Goal: Information Seeking & Learning: Learn about a topic

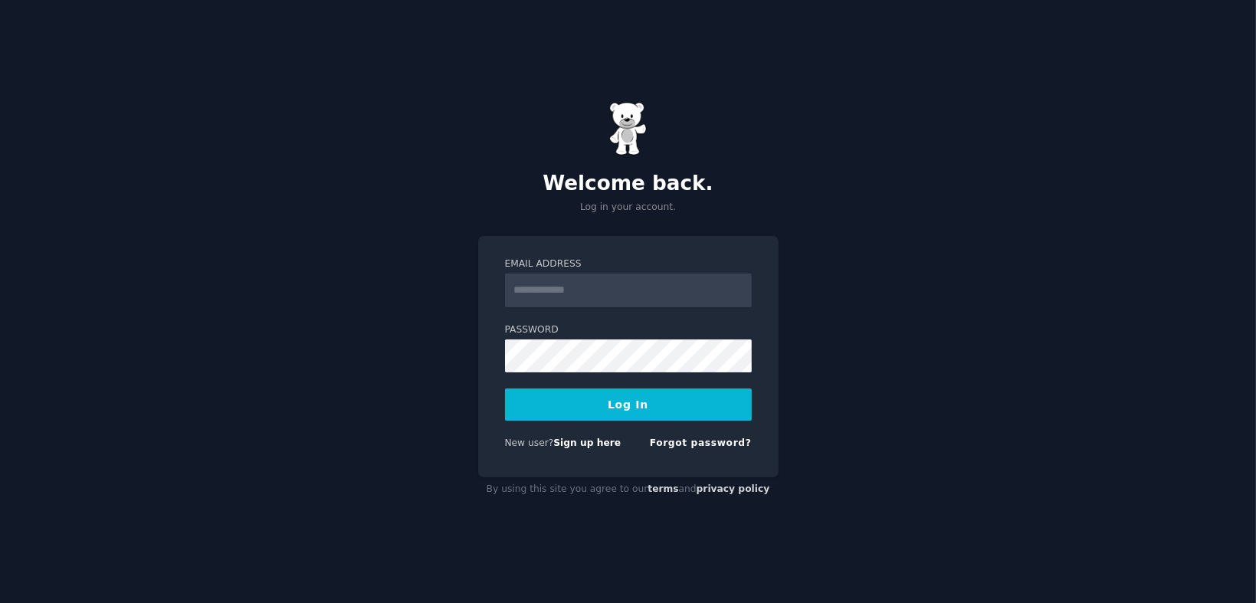
click at [558, 284] on input "Email Address" at bounding box center [628, 290] width 247 height 34
type input "**********"
click at [505, 388] on button "Log In" at bounding box center [628, 404] width 247 height 32
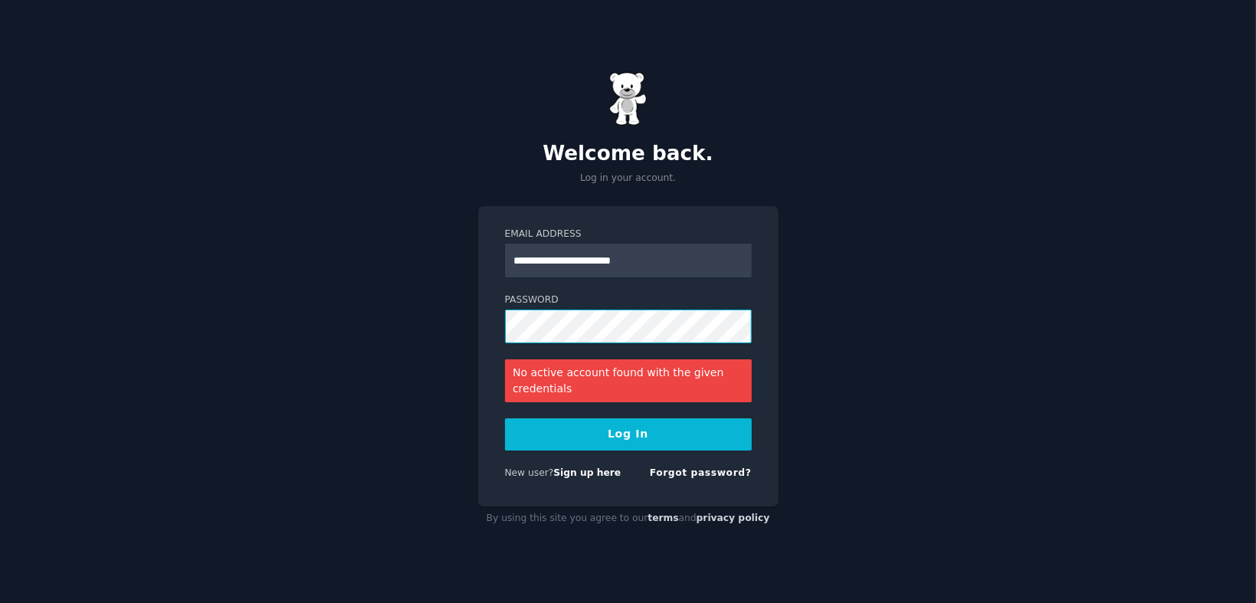
click at [470, 329] on div "**********" at bounding box center [628, 301] width 1256 height 603
click at [505, 418] on button "Log In" at bounding box center [628, 434] width 247 height 32
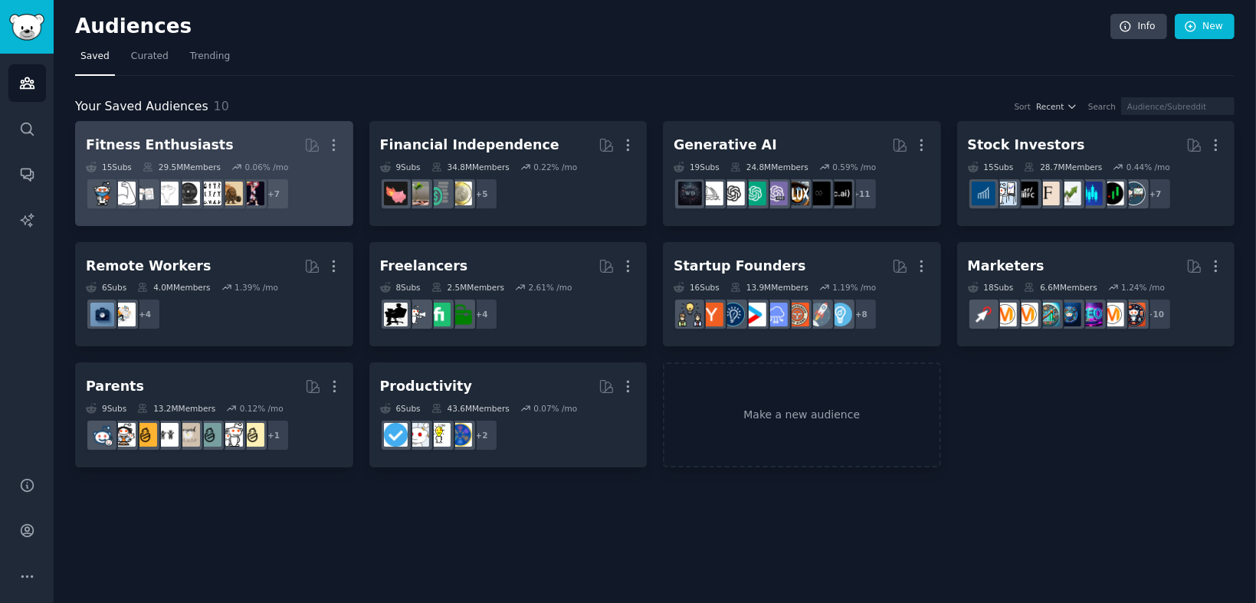
click at [176, 145] on div "Fitness Enthusiasts" at bounding box center [160, 145] width 148 height 19
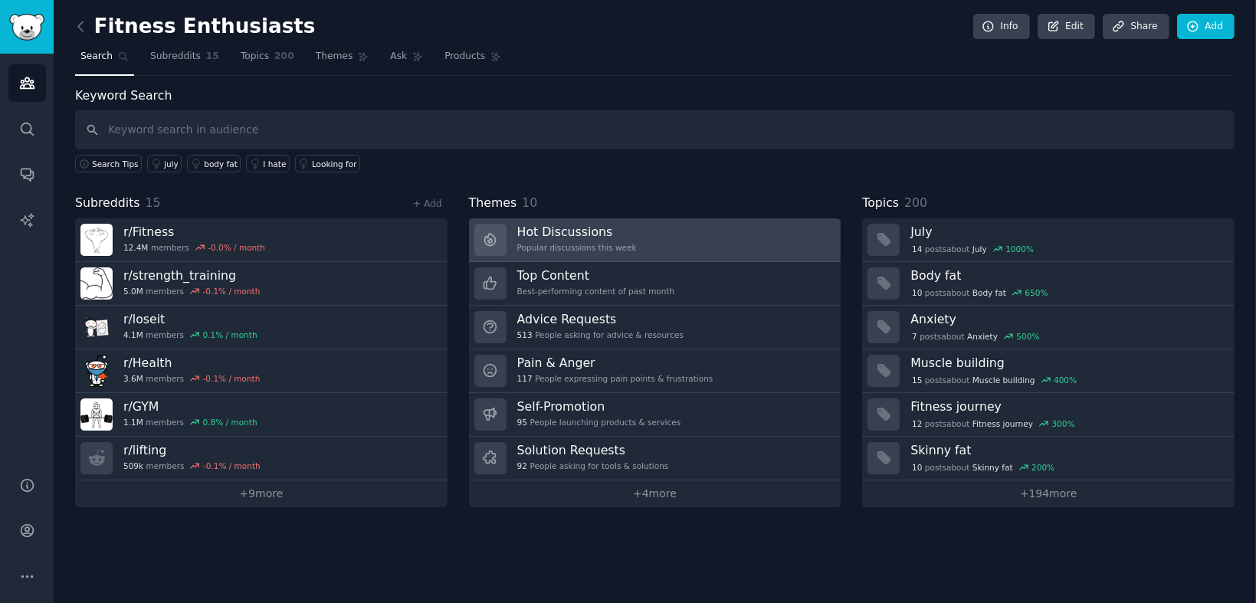
click at [562, 237] on h3 "Hot Discussions" at bounding box center [577, 232] width 120 height 16
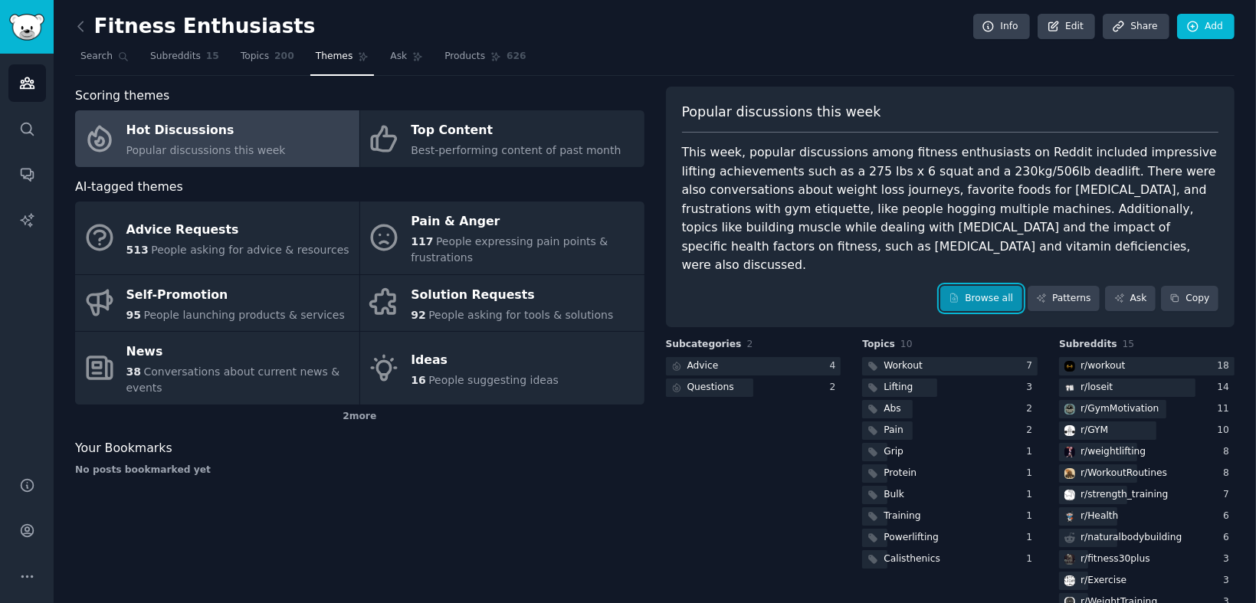
click at [996, 286] on link "Browse all" at bounding box center [981, 299] width 82 height 26
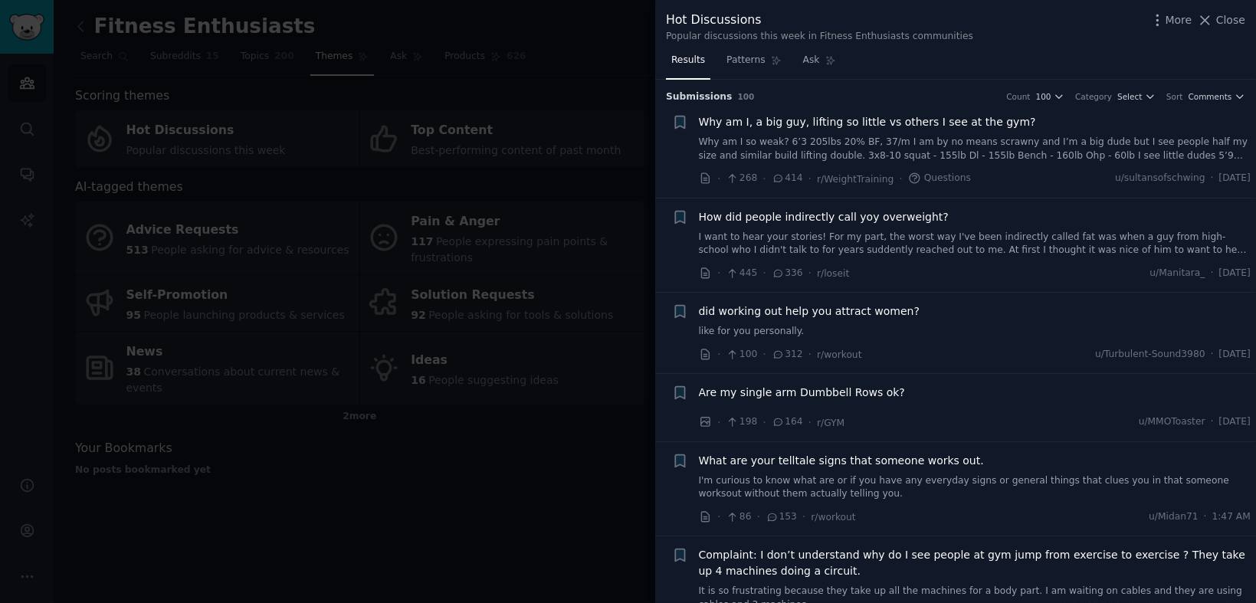
click at [863, 313] on span "did working out help you attract women?" at bounding box center [809, 311] width 221 height 16
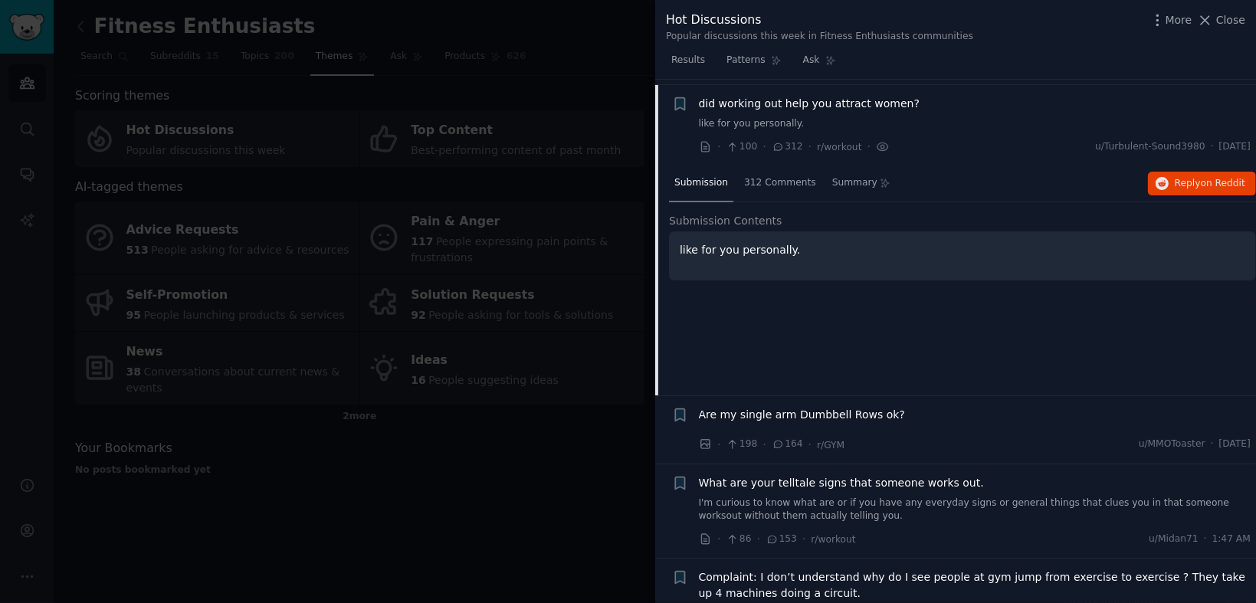
scroll to position [213, 0]
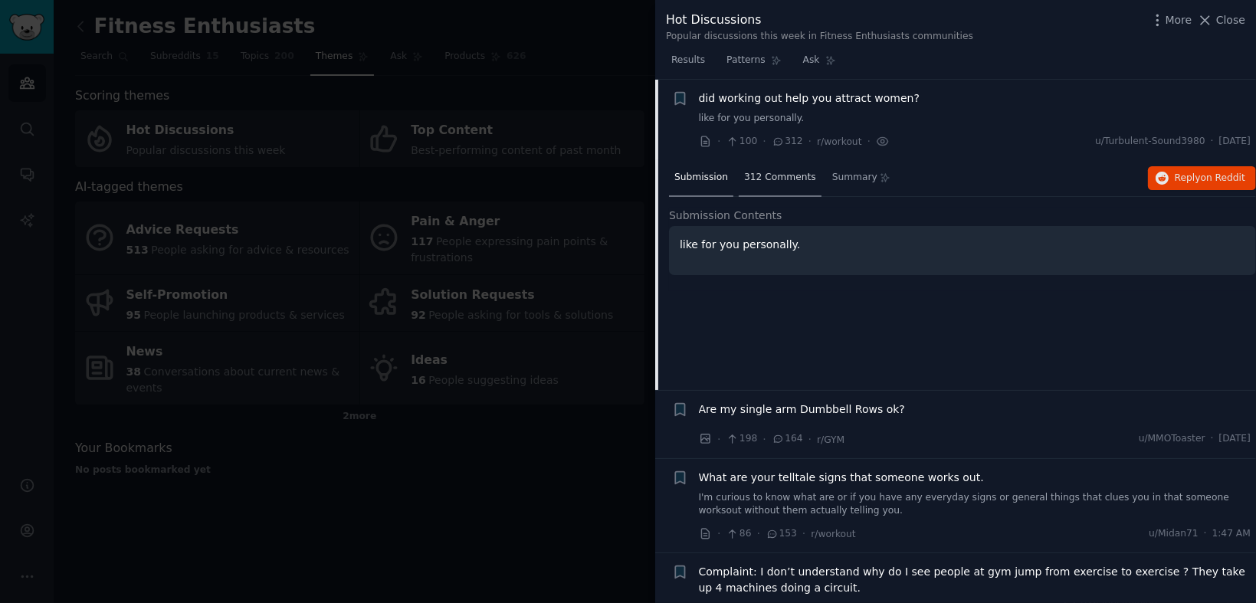
click at [764, 182] on span "312 Comments" at bounding box center [780, 178] width 72 height 14
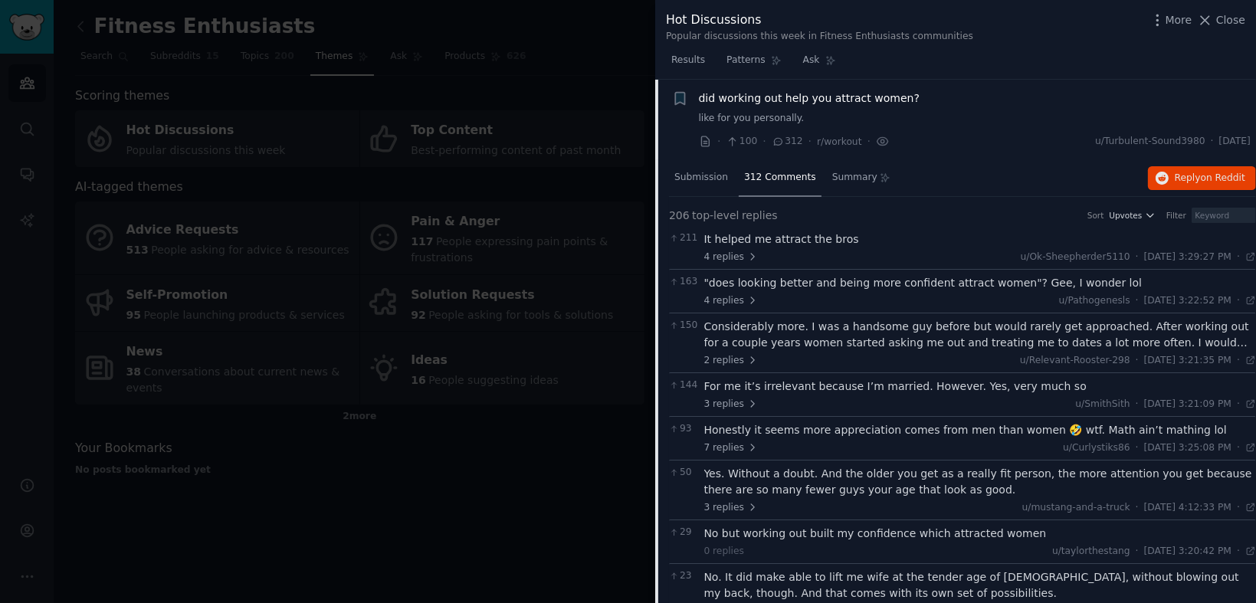
click at [854, 99] on span "did working out help you attract women?" at bounding box center [809, 98] width 221 height 16
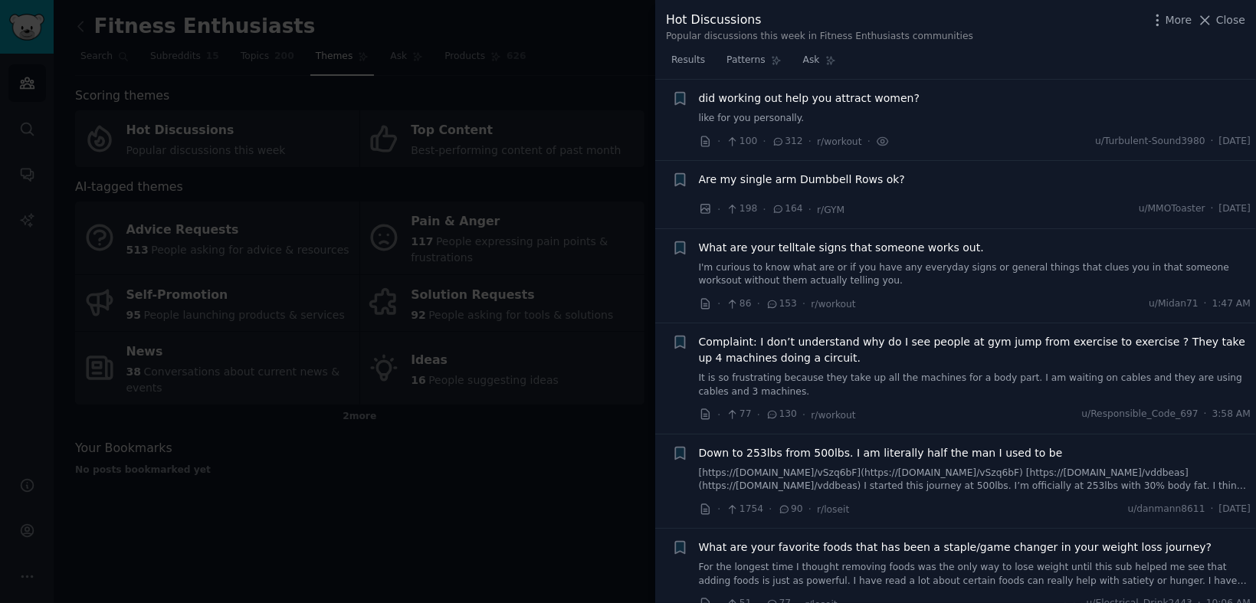
click at [866, 247] on span "What are your telltale signs that someone works out." at bounding box center [841, 248] width 285 height 16
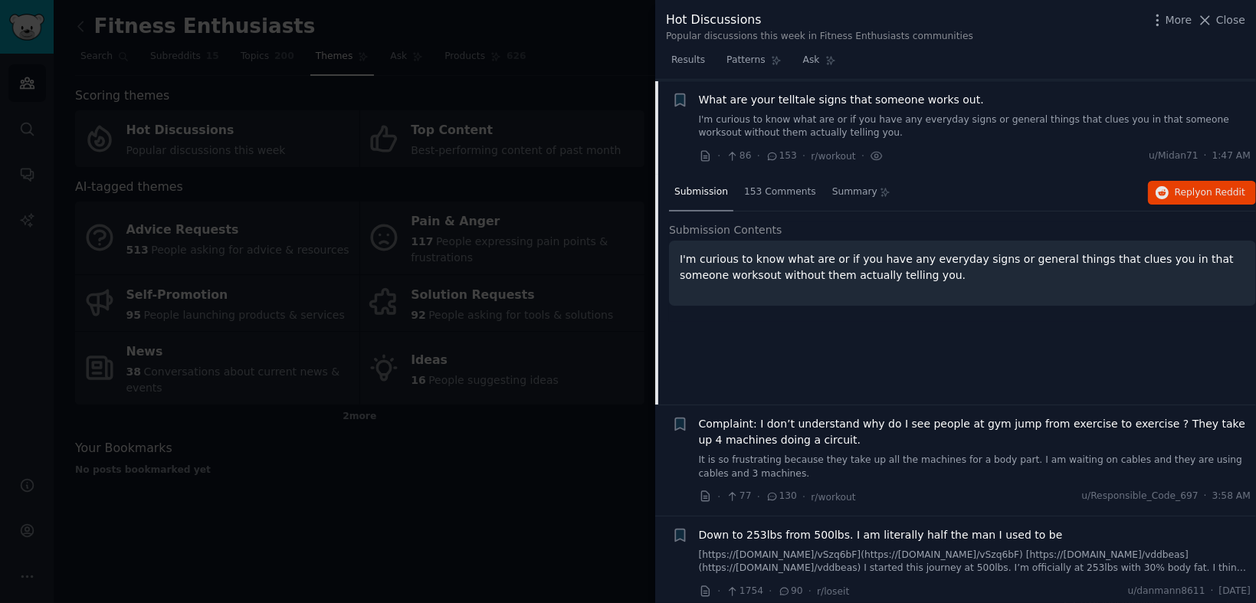
scroll to position [362, 0]
click at [778, 195] on span "153 Comments" at bounding box center [780, 192] width 72 height 14
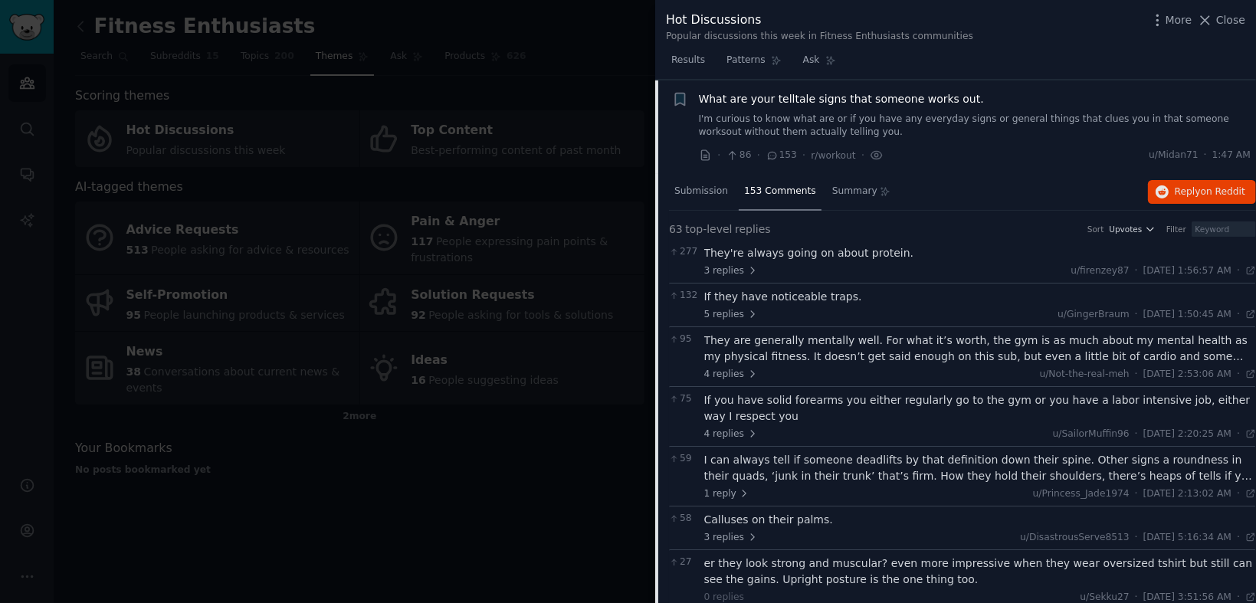
click at [910, 97] on span "What are your telltale signs that someone works out." at bounding box center [841, 99] width 285 height 16
